Goal: Register for event/course: Sign up to attend an event or enroll in a course

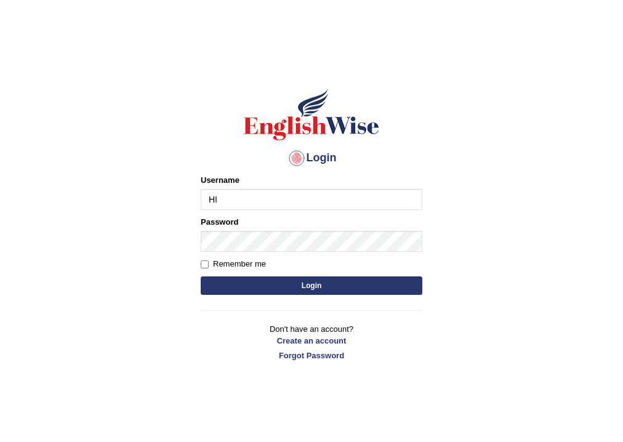
type input "H"
type input "hirokaM"
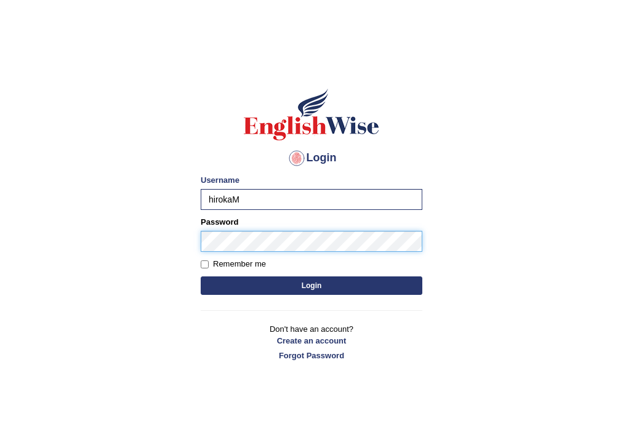
click at [201, 277] on button "Login" at bounding box center [312, 286] width 222 height 18
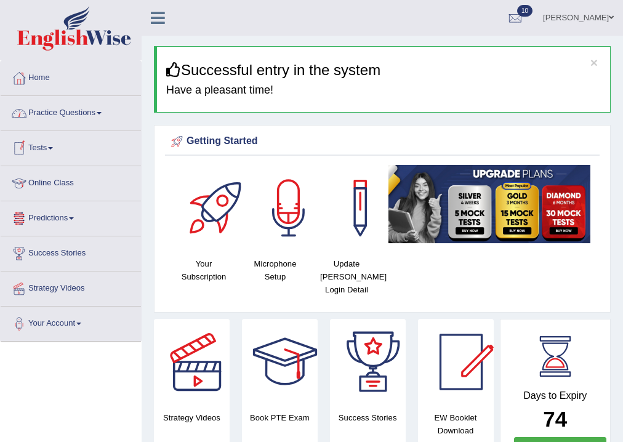
click at [70, 115] on link "Practice Questions" at bounding box center [71, 111] width 140 height 31
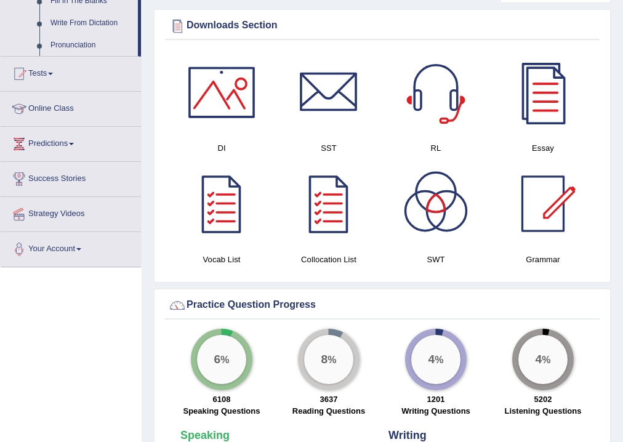
scroll to position [739, 0]
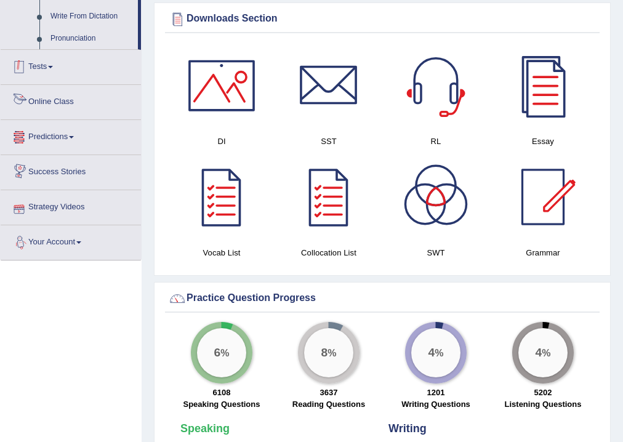
click at [44, 63] on link "Tests" at bounding box center [71, 65] width 140 height 31
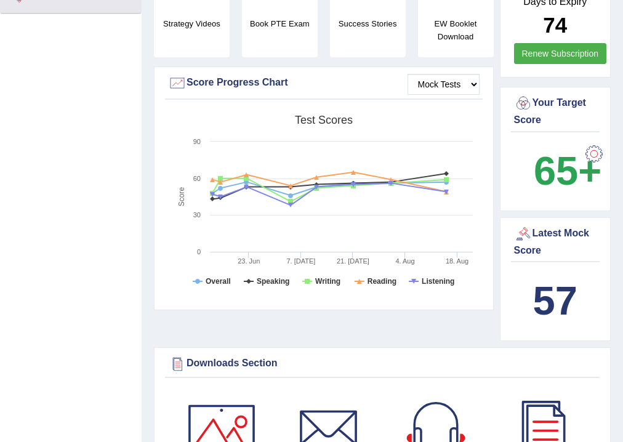
scroll to position [0, 0]
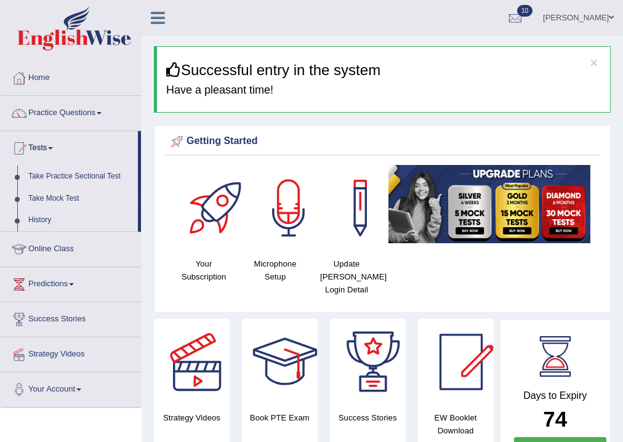
click at [60, 197] on link "Take Mock Test" at bounding box center [80, 199] width 115 height 22
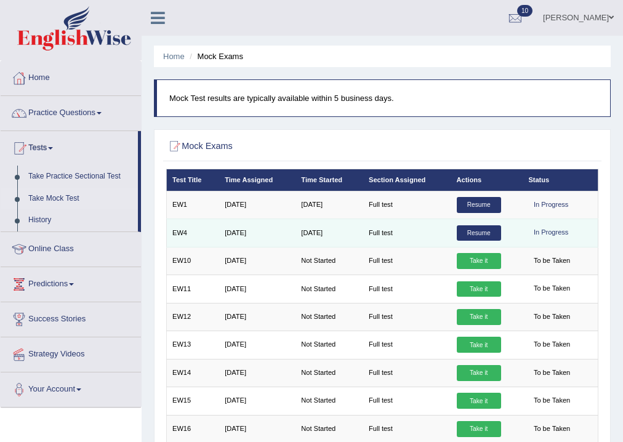
click at [466, 236] on link "Resume" at bounding box center [479, 233] width 44 height 16
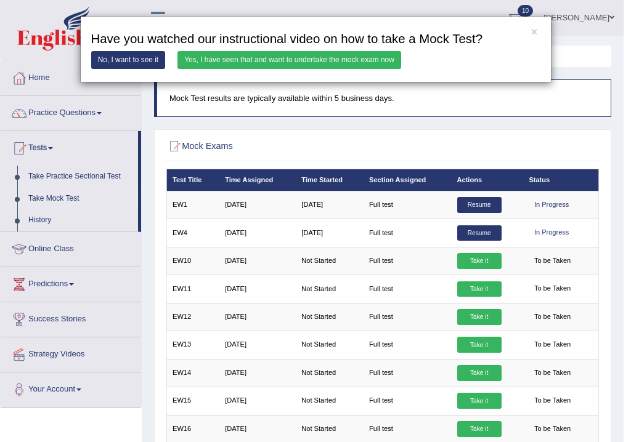
click at [391, 5] on div "× Have you watched our instructional video on how to take a Mock Test? No, I wa…" at bounding box center [315, 221] width 631 height 442
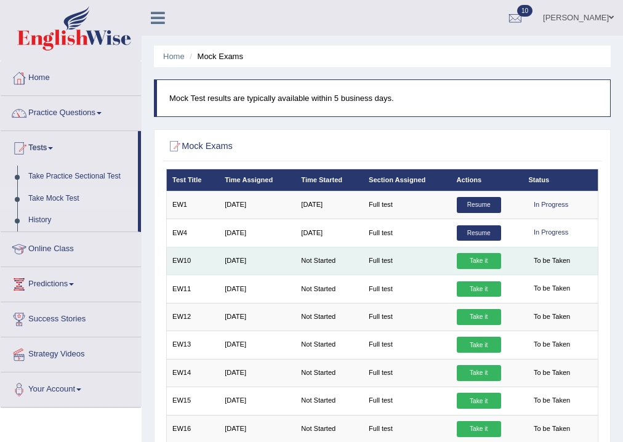
click at [476, 261] on link "Take it" at bounding box center [479, 261] width 44 height 16
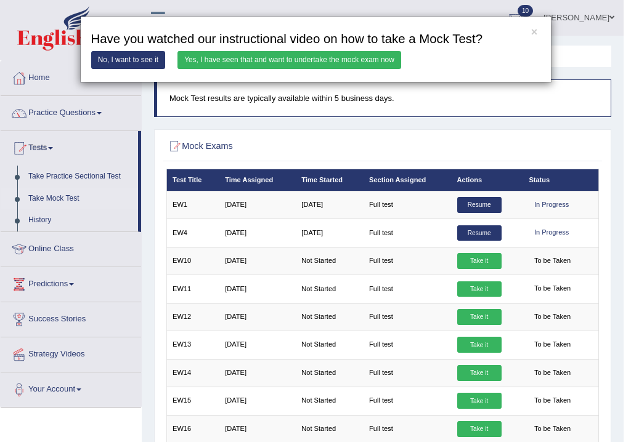
click at [347, 61] on link "Yes, I have seen that and want to undertake the mock exam now" at bounding box center [289, 60] width 224 height 18
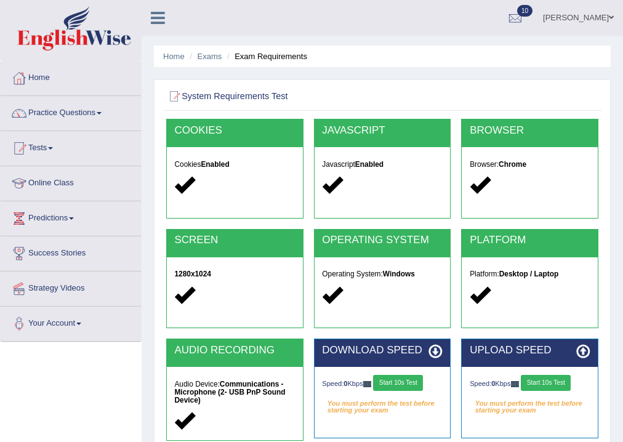
click at [413, 382] on button "Start 10s Test" at bounding box center [398, 383] width 50 height 16
click at [544, 384] on button "Start 10s Test" at bounding box center [546, 383] width 50 height 16
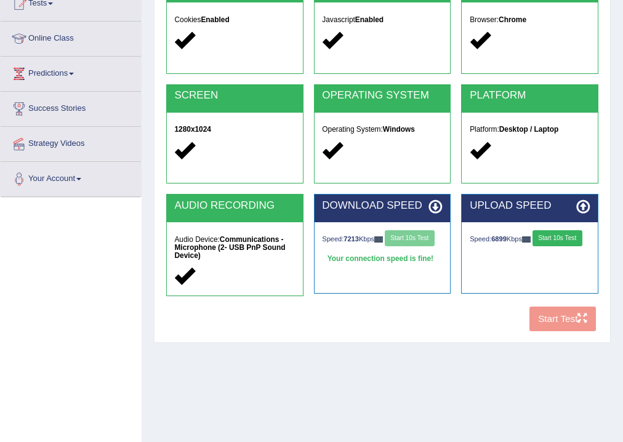
scroll to position [205, 0]
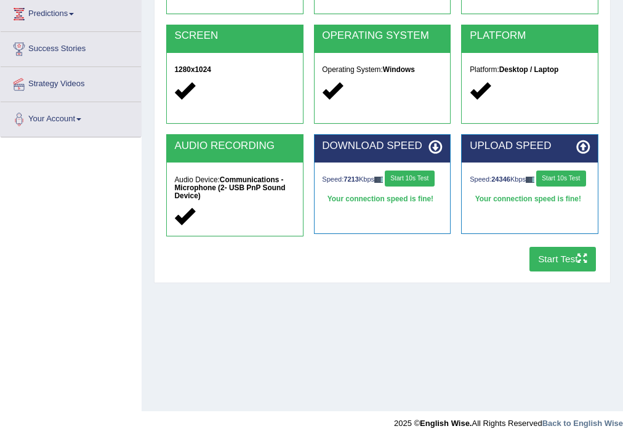
click at [569, 253] on button "Start Test" at bounding box center [563, 259] width 67 height 24
